Goal: Task Accomplishment & Management: Use online tool/utility

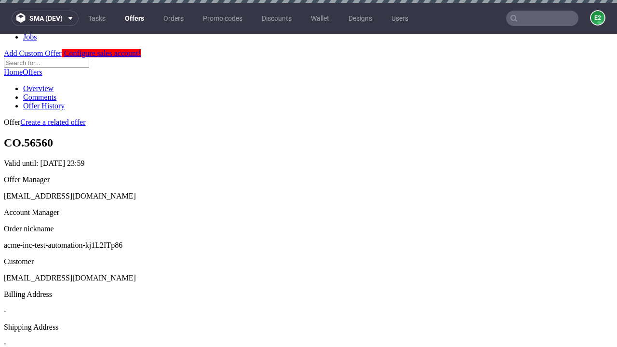
scroll to position [3, 0]
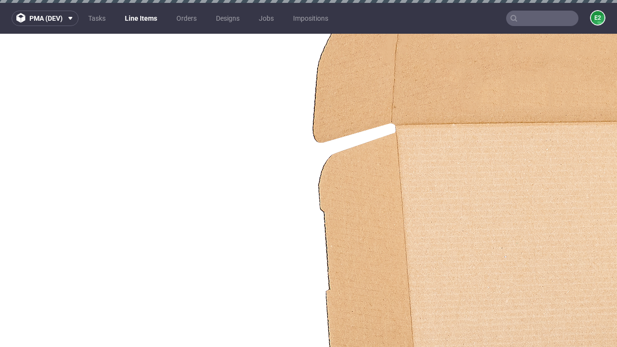
select select "accepted"
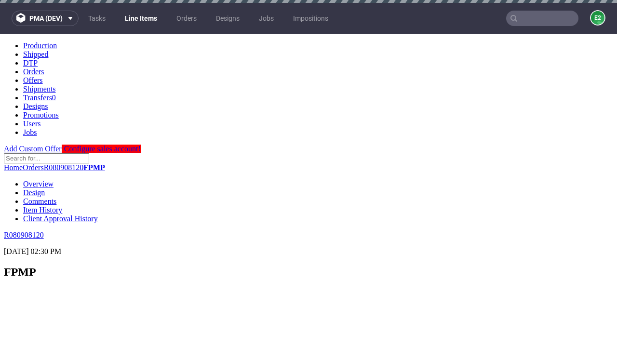
scroll to position [1176, 0]
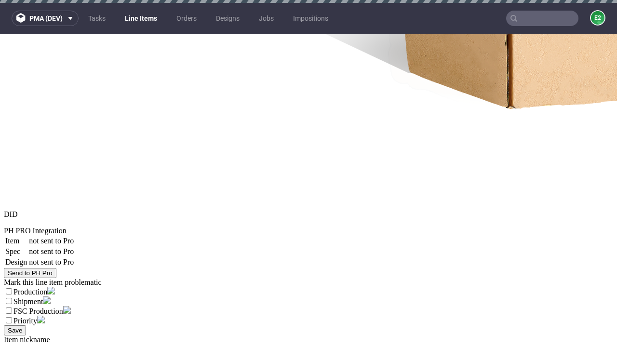
select select "received"
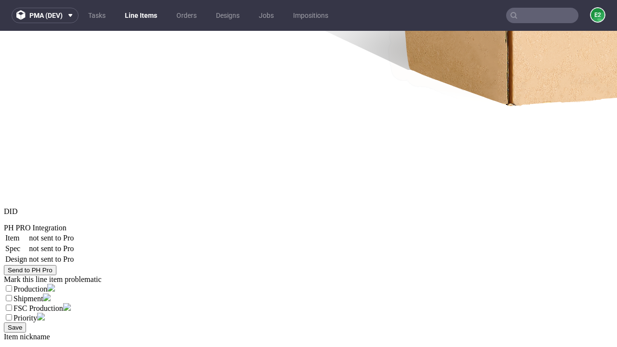
scroll to position [1178, 0]
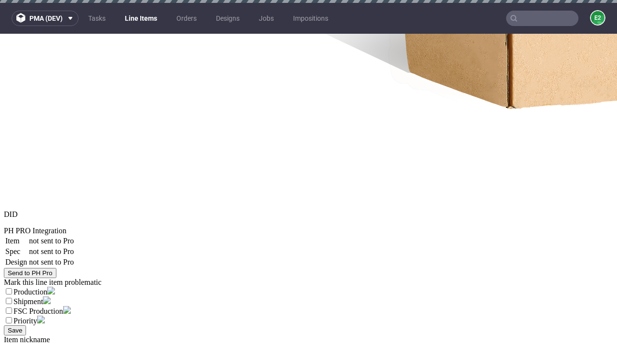
select select "accepted_dtp_issue_reprint"
